Goal: Communication & Community: Answer question/provide support

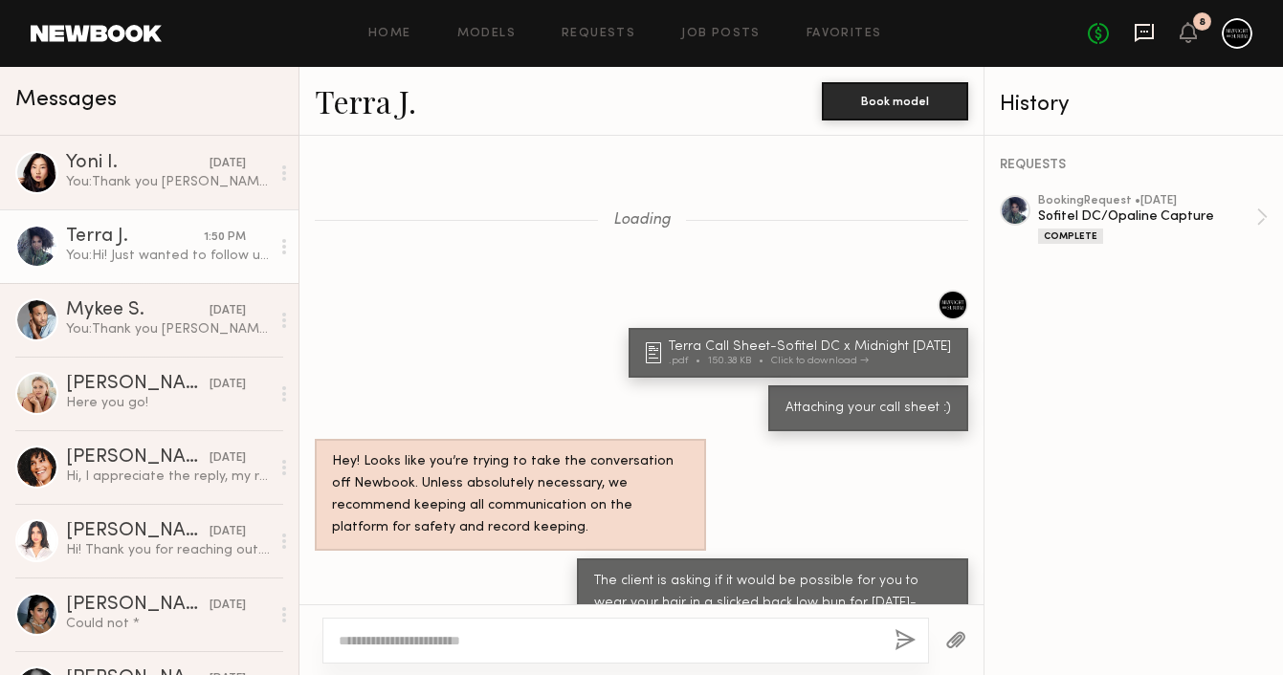
scroll to position [1536, 0]
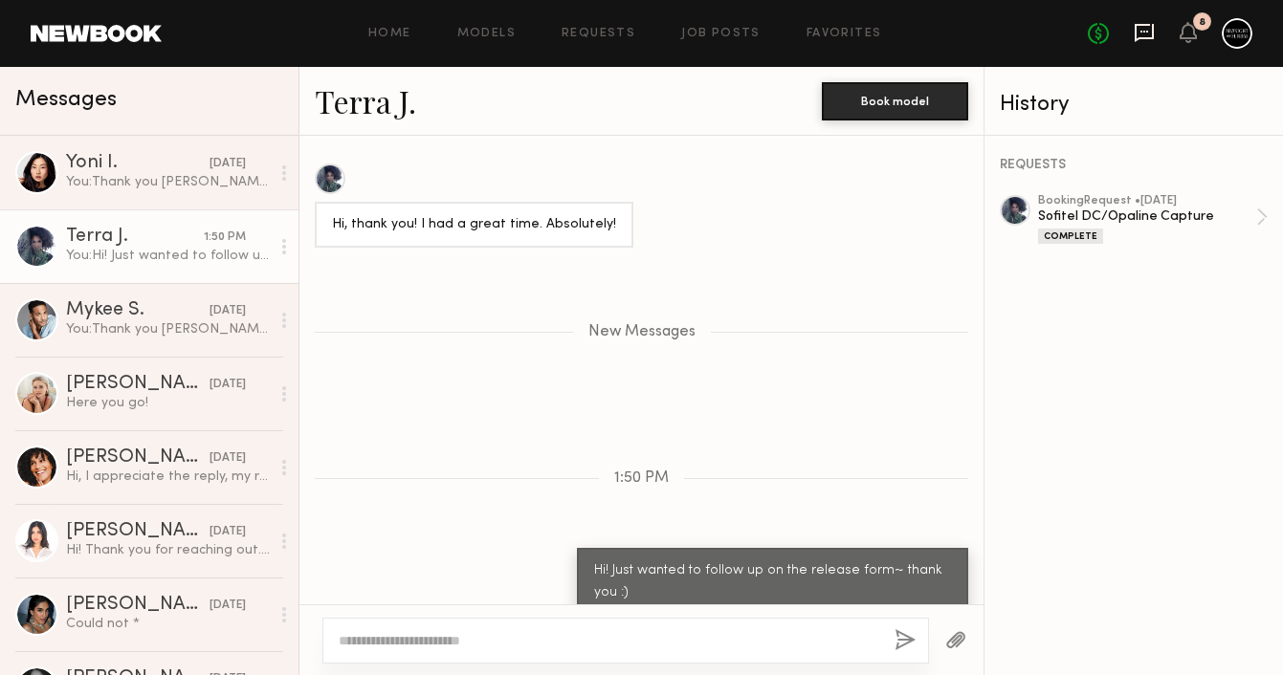
click at [1136, 33] on icon at bounding box center [1143, 32] width 21 height 21
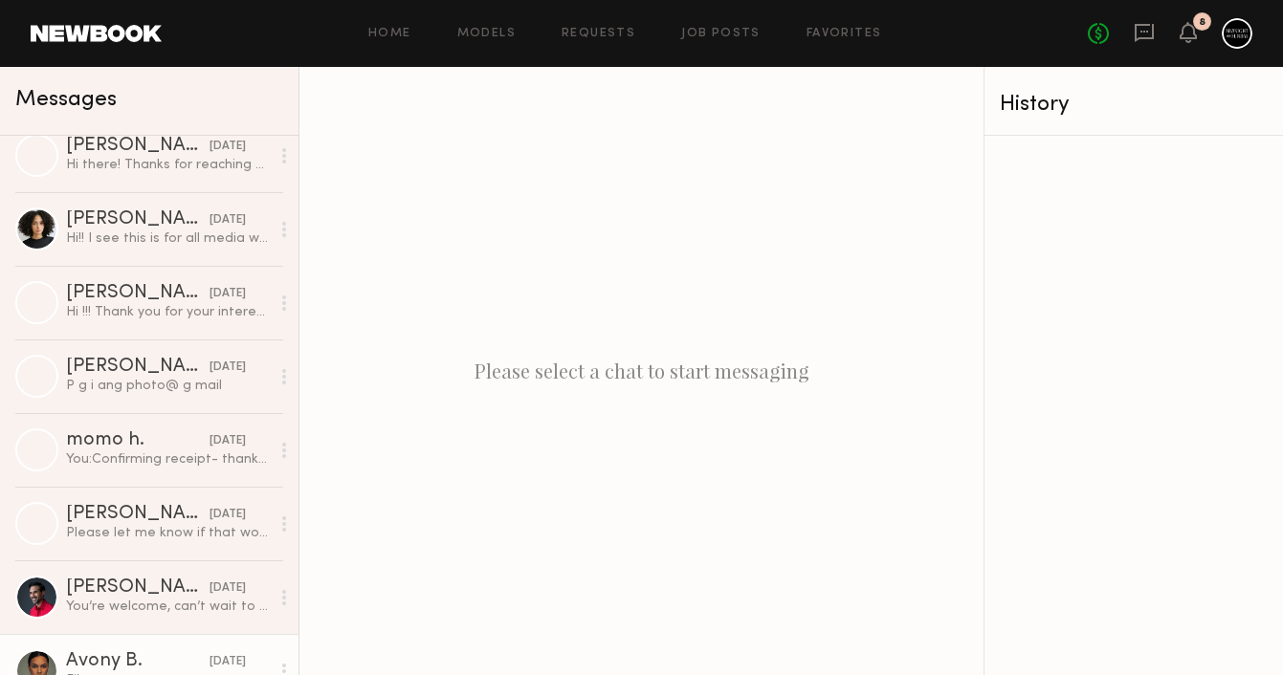
scroll to position [820, 0]
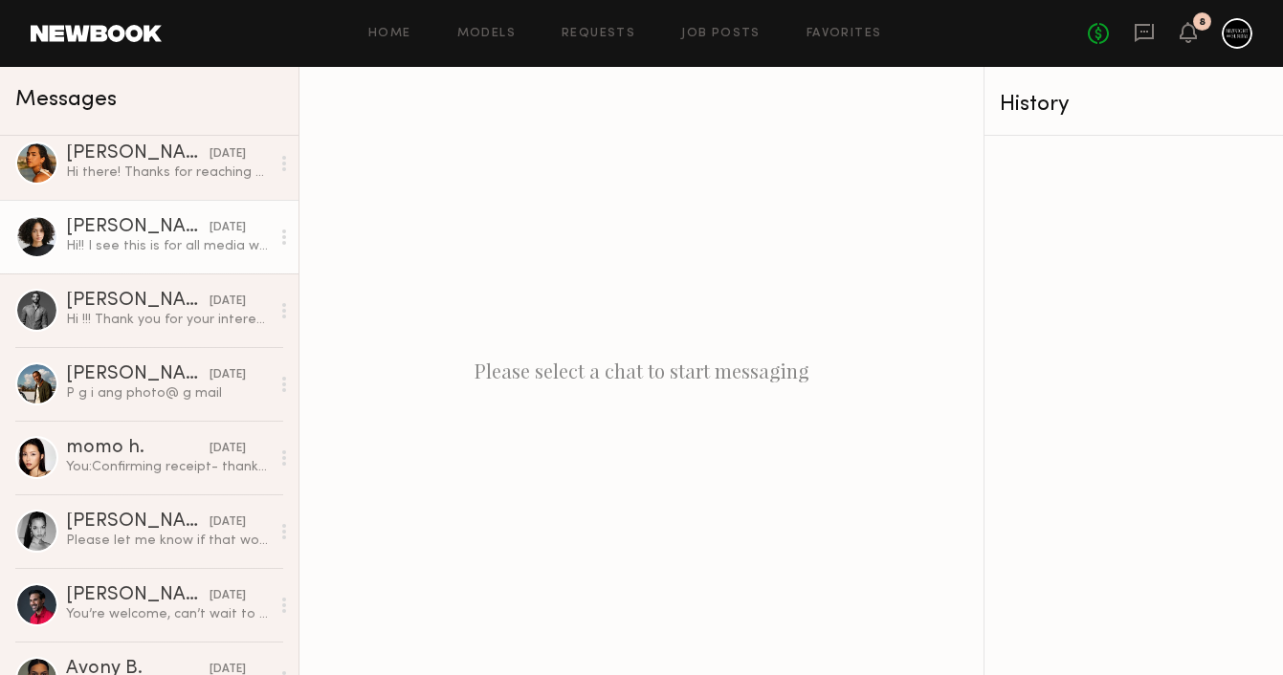
click at [176, 245] on div "Hi!! I see this is for all media worldwide in perpetuity. Is this the intended …" at bounding box center [168, 246] width 204 height 18
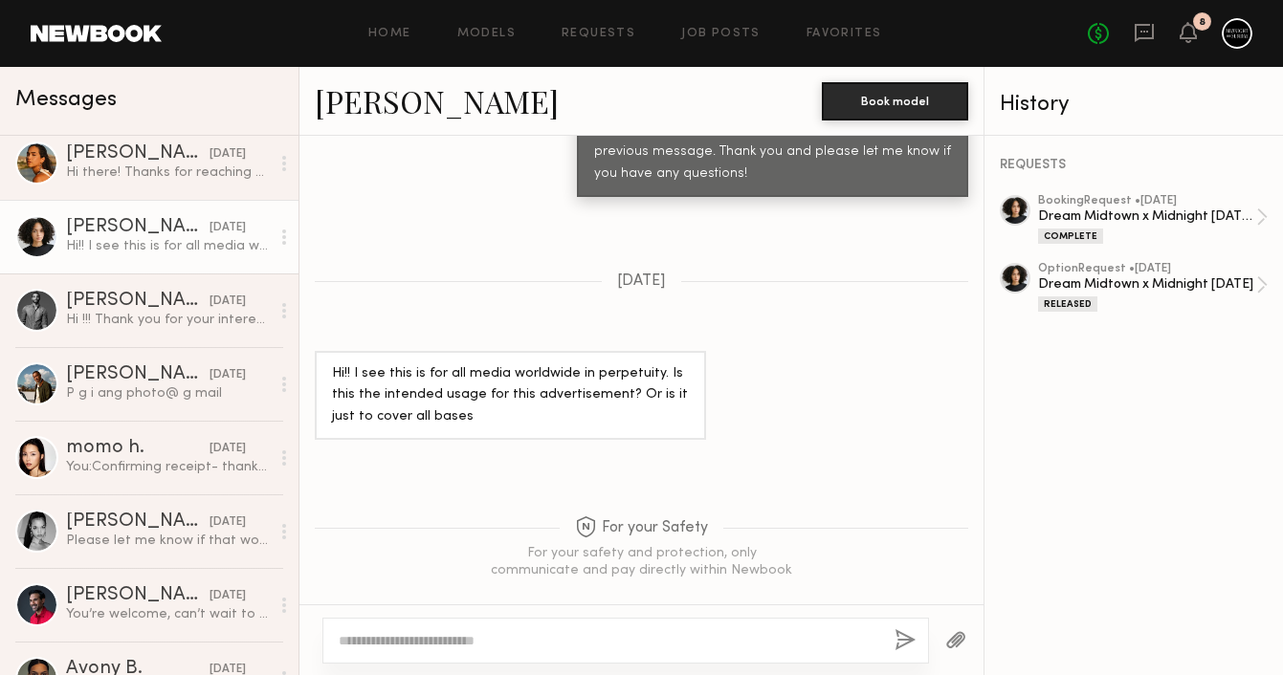
scroll to position [1676, 0]
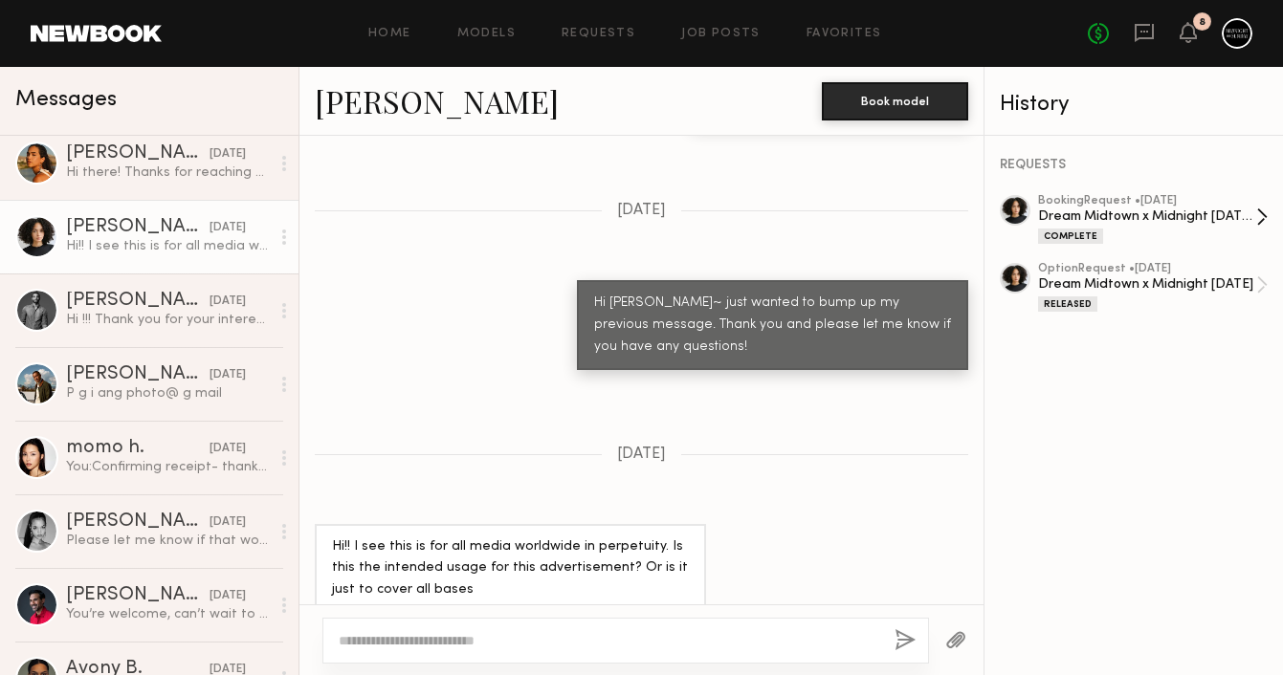
click at [1178, 213] on div "Dream Midtown x Midnight [DATE]- Day 2" at bounding box center [1147, 217] width 218 height 18
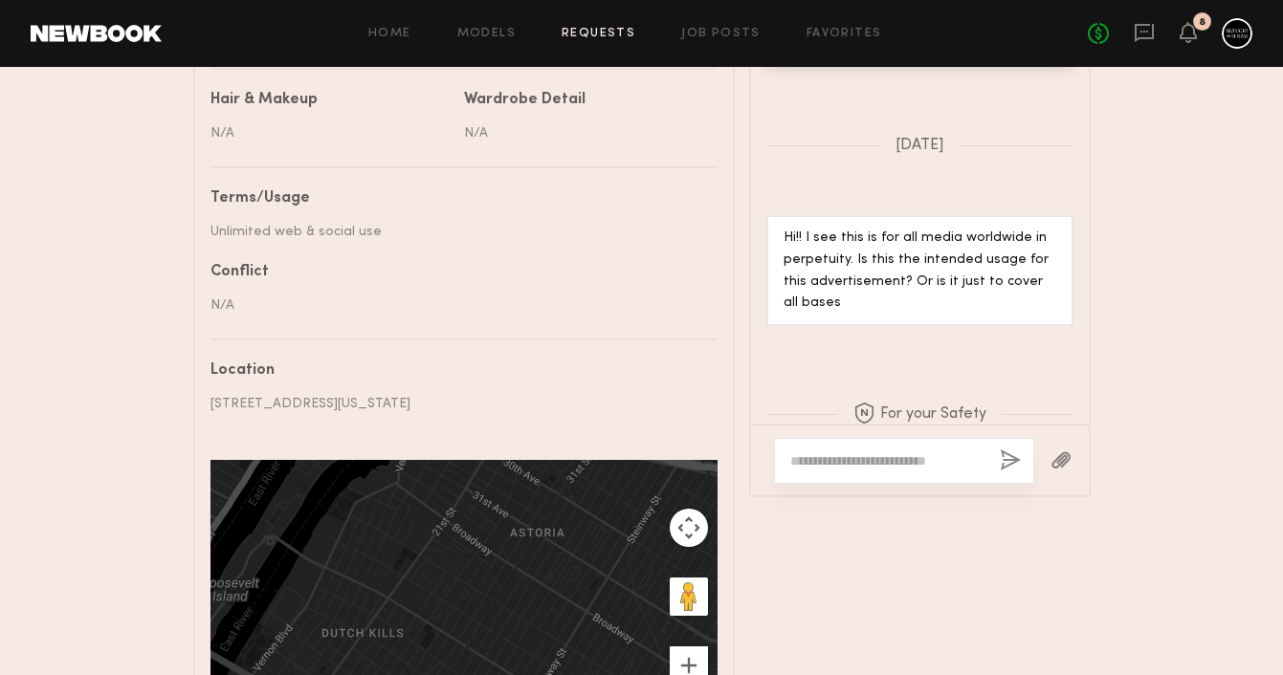
scroll to position [1197, 0]
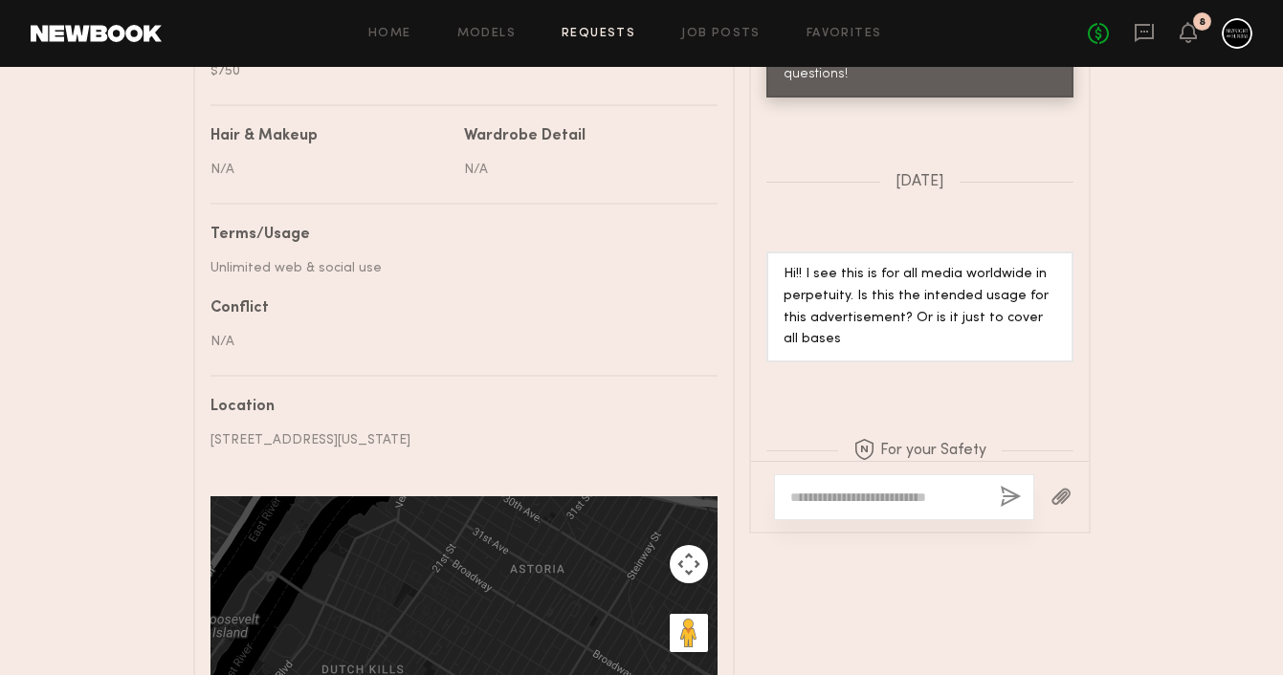
click at [818, 488] on textarea at bounding box center [887, 497] width 194 height 19
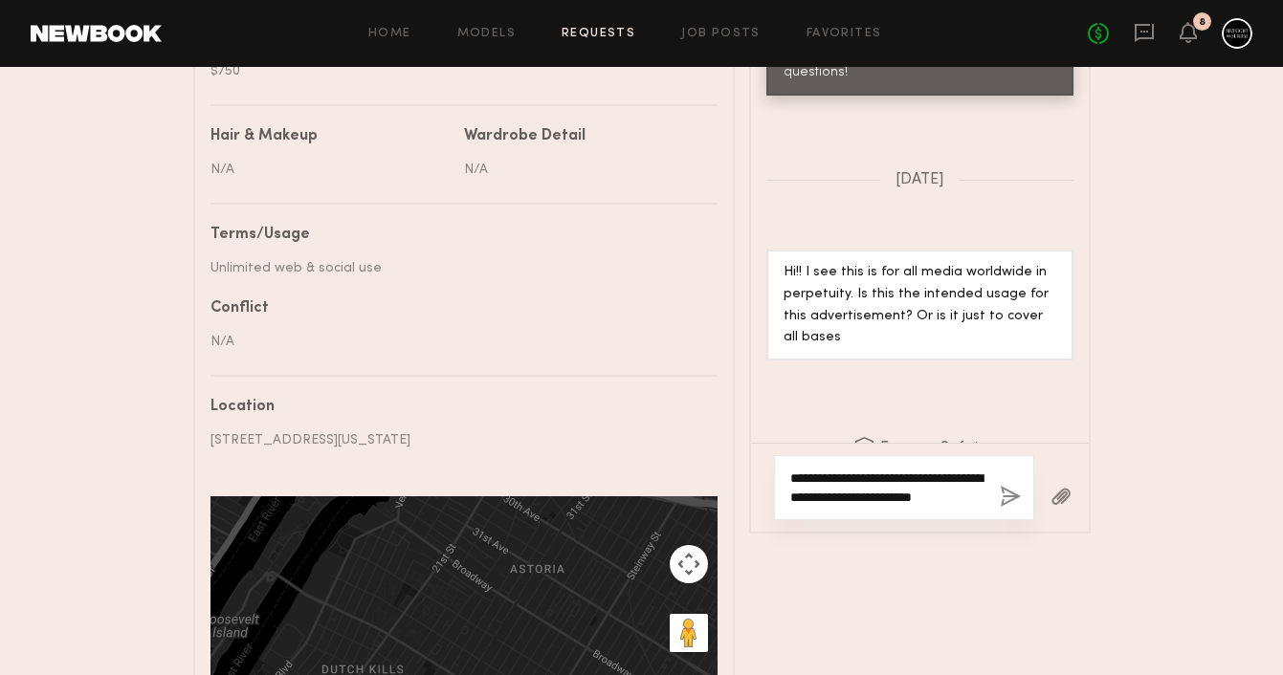
type textarea "**********"
click at [1006, 486] on button "button" at bounding box center [1010, 498] width 21 height 24
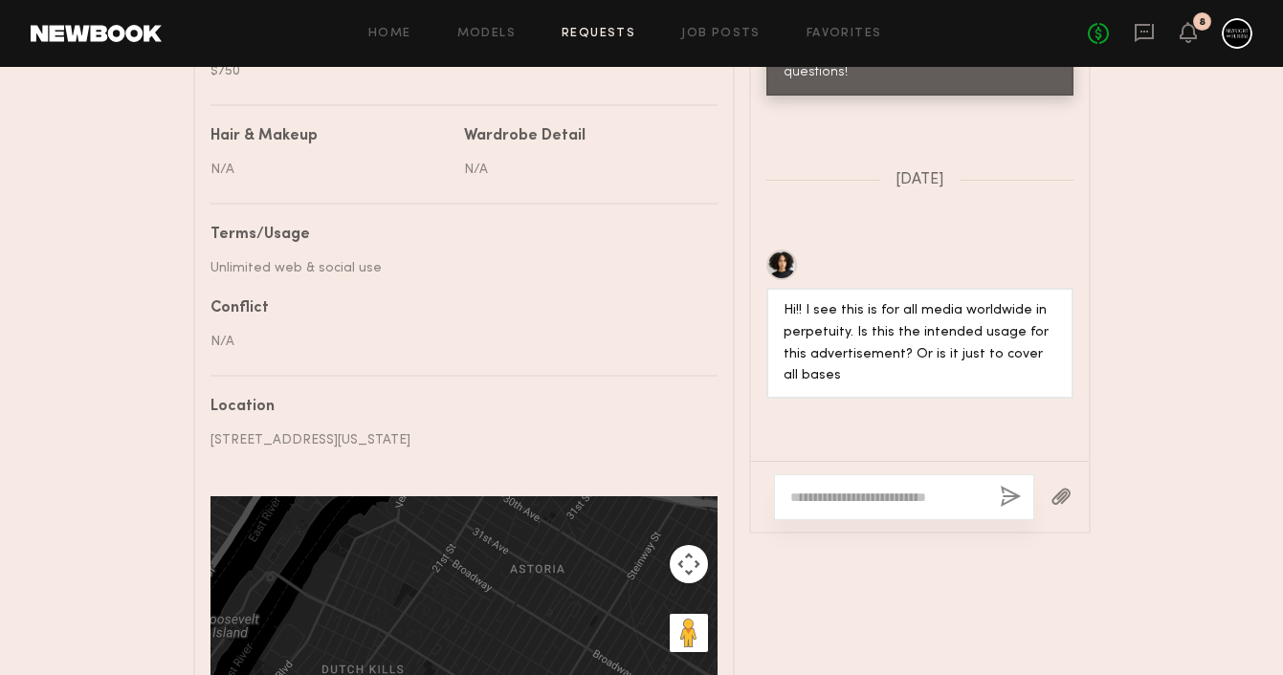
scroll to position [2344, 0]
